Goal: Task Accomplishment & Management: Manage account settings

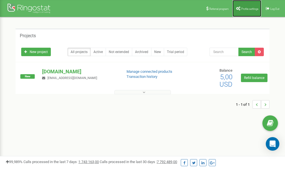
click at [251, 8] on span "Profile settings" at bounding box center [250, 8] width 17 height 3
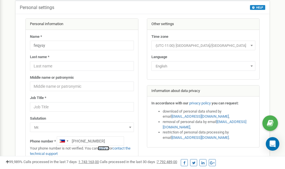
click at [106, 149] on link "verify it" at bounding box center [104, 148] width 12 height 4
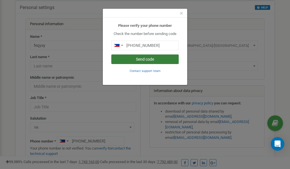
click at [139, 60] on button "Send code" at bounding box center [144, 60] width 67 height 10
